Goal: Obtain resource: Download file/media

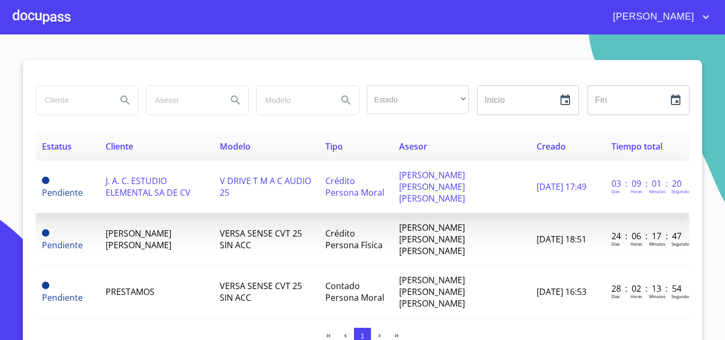
click at [311, 182] on span "V DRIVE T M A C AUDIO 25" at bounding box center [265, 186] width 91 height 23
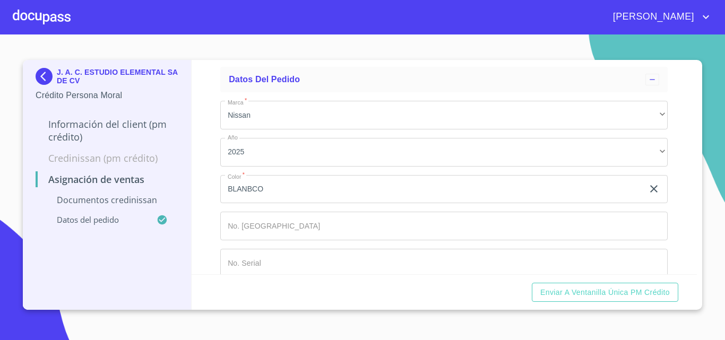
scroll to position [267, 0]
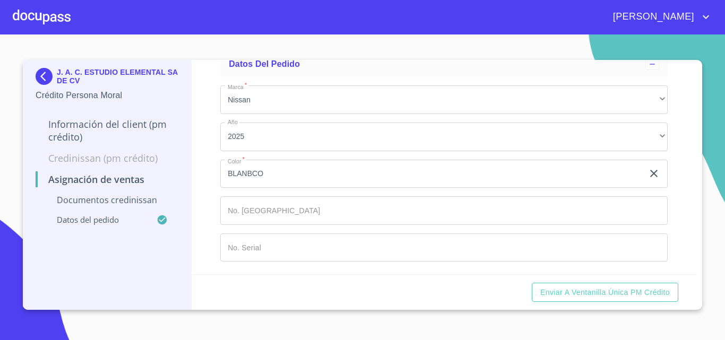
click at [37, 80] on img at bounding box center [46, 76] width 21 height 17
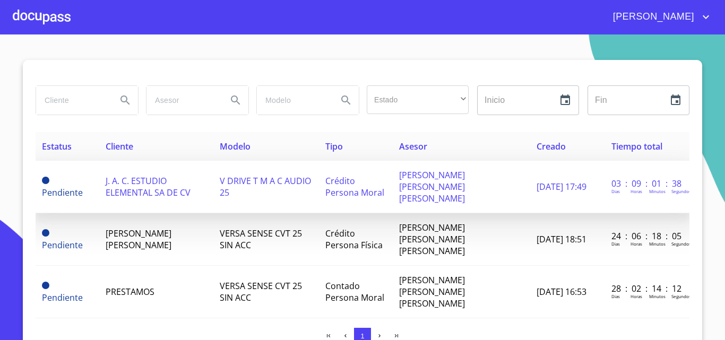
click at [108, 195] on td "J. A. C. ESTUDIO ELEMENTAL SA DE CV" at bounding box center [156, 187] width 114 height 53
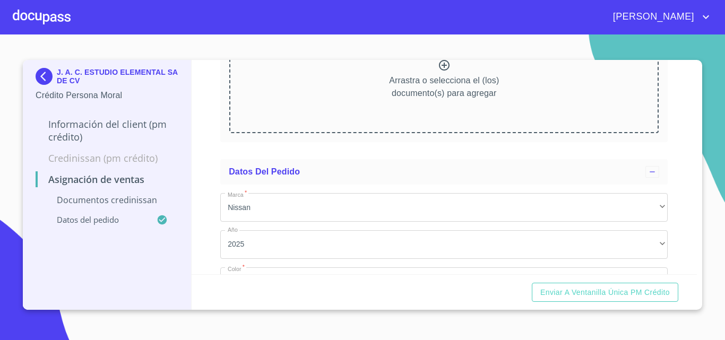
scroll to position [267, 0]
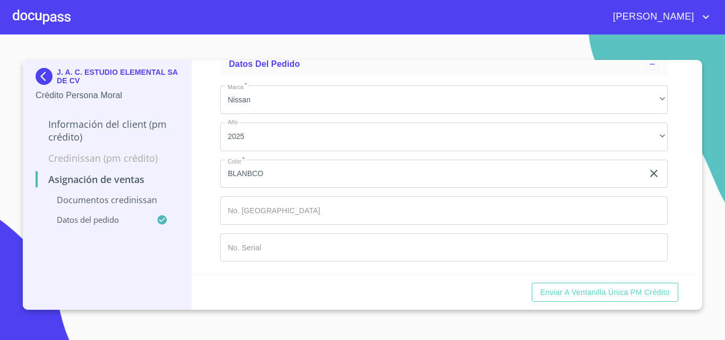
click at [98, 130] on p "Información del Client (PM crédito)" at bounding box center [107, 130] width 143 height 25
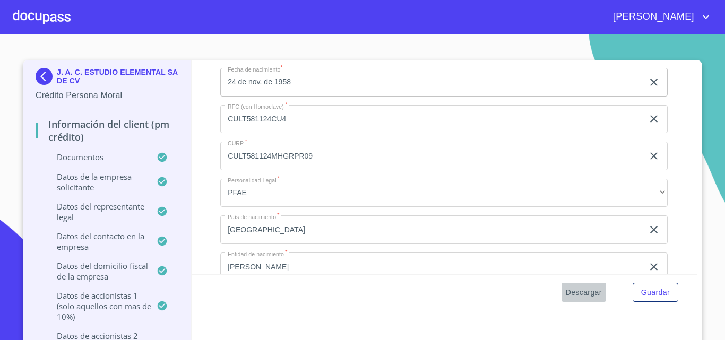
click at [576, 290] on span "Descargar" at bounding box center [584, 292] width 36 height 13
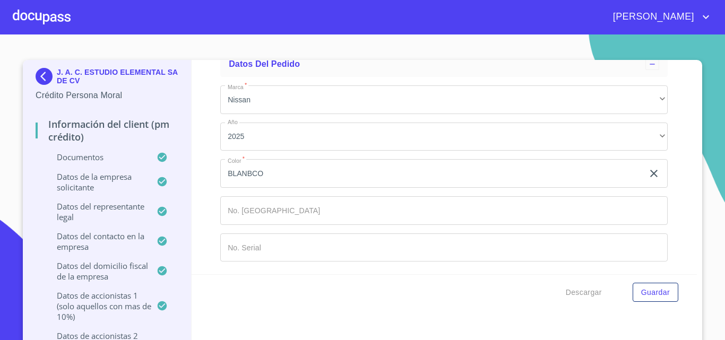
scroll to position [11690, 0]
